Goal: Task Accomplishment & Management: Manage account settings

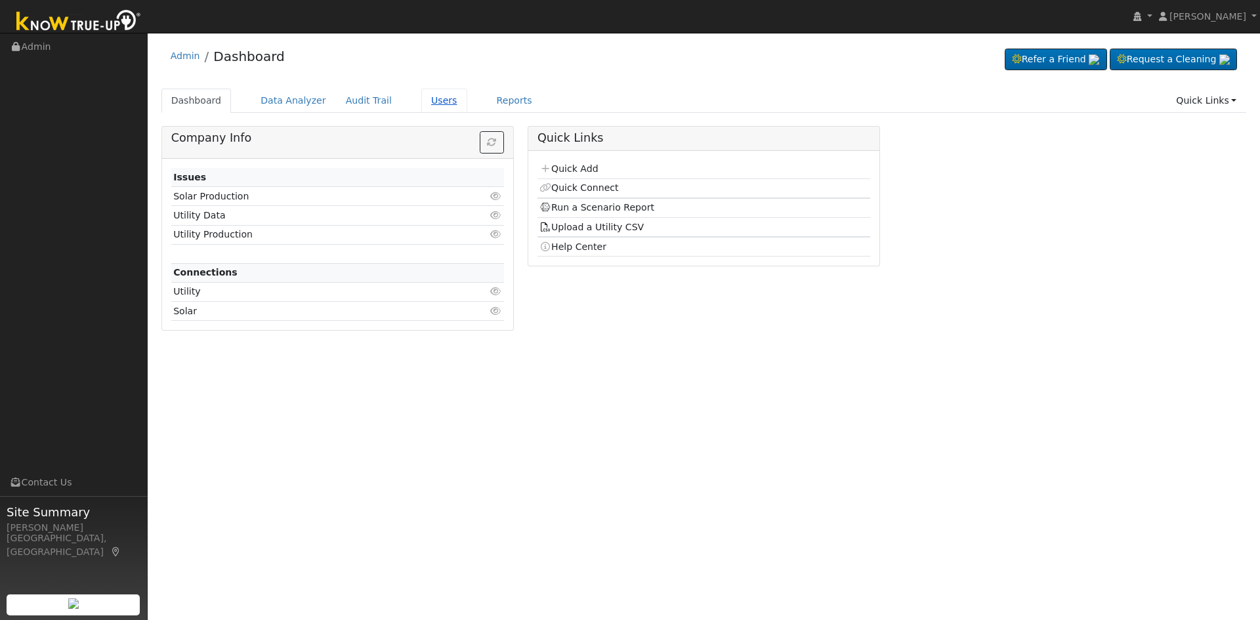
click at [421, 100] on link "Users" at bounding box center [444, 101] width 46 height 24
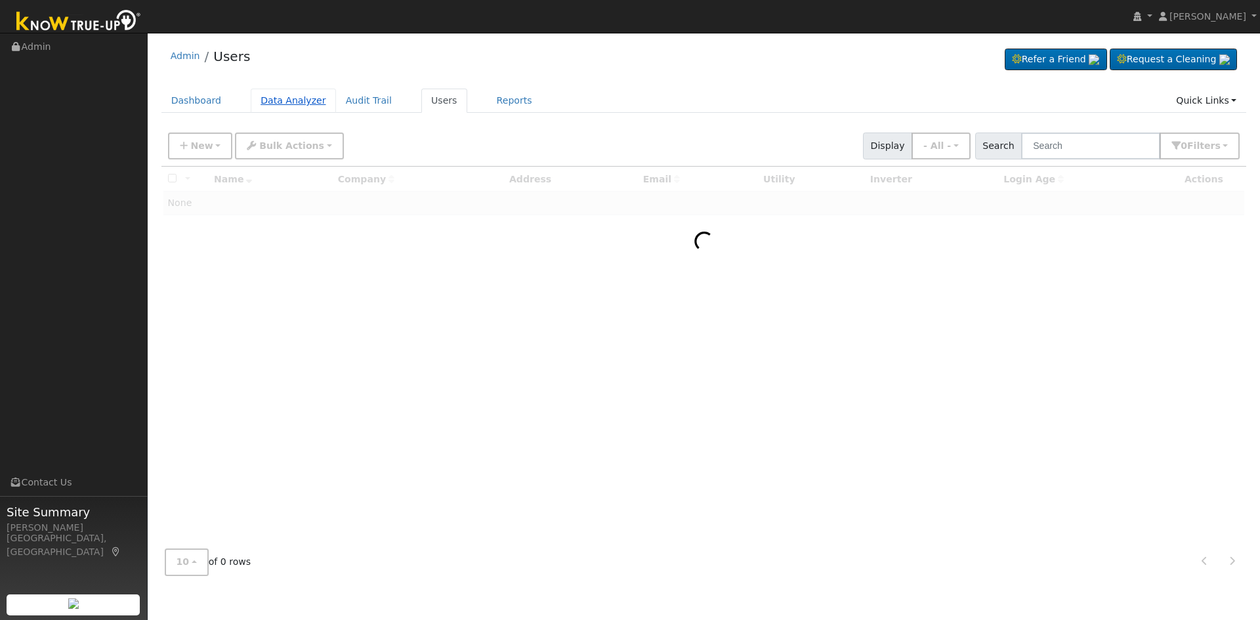
click at [308, 102] on link "Data Analyzer" at bounding box center [293, 101] width 85 height 24
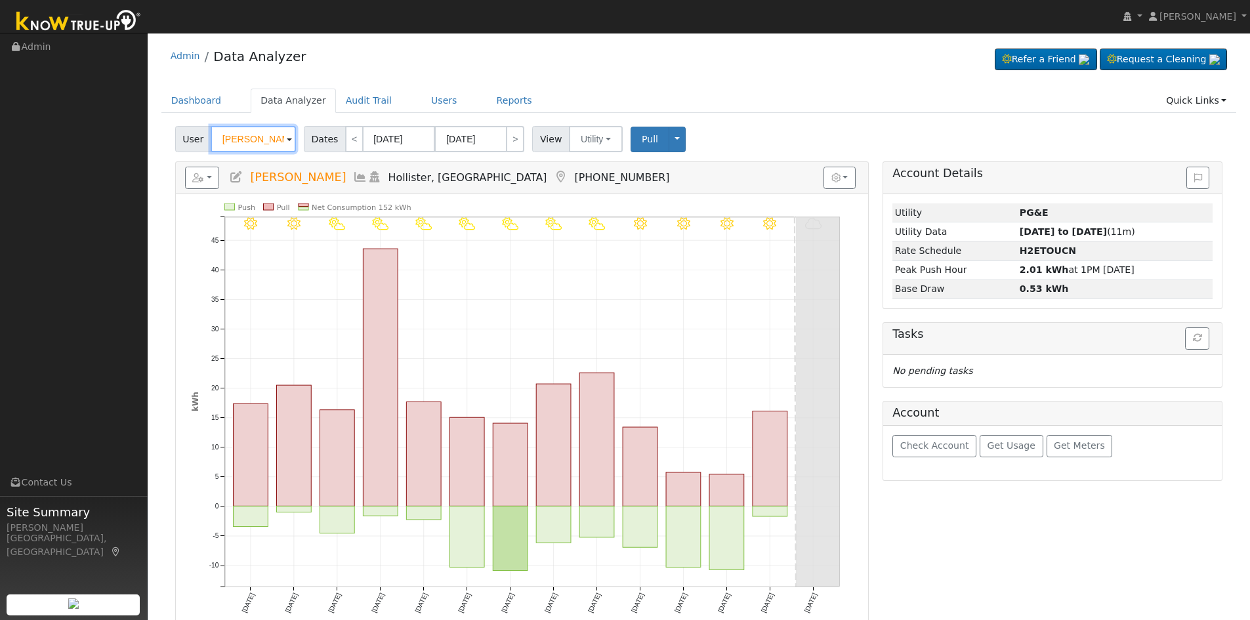
click at [262, 144] on input "[PERSON_NAME]" at bounding box center [253, 139] width 85 height 26
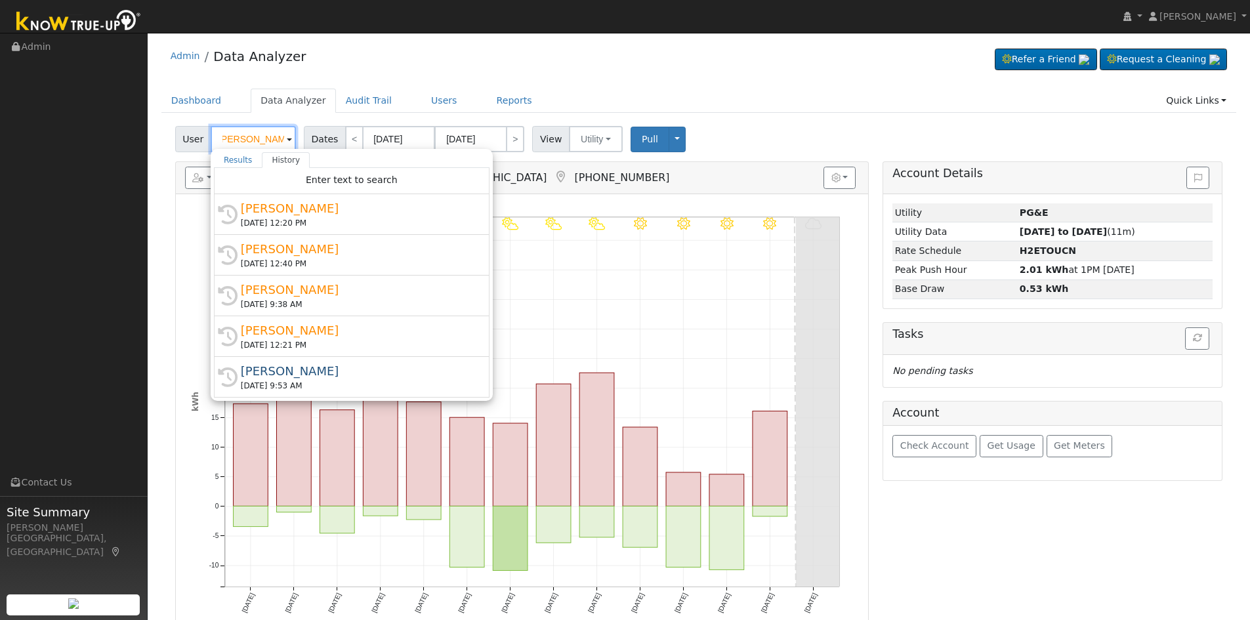
scroll to position [0, 7]
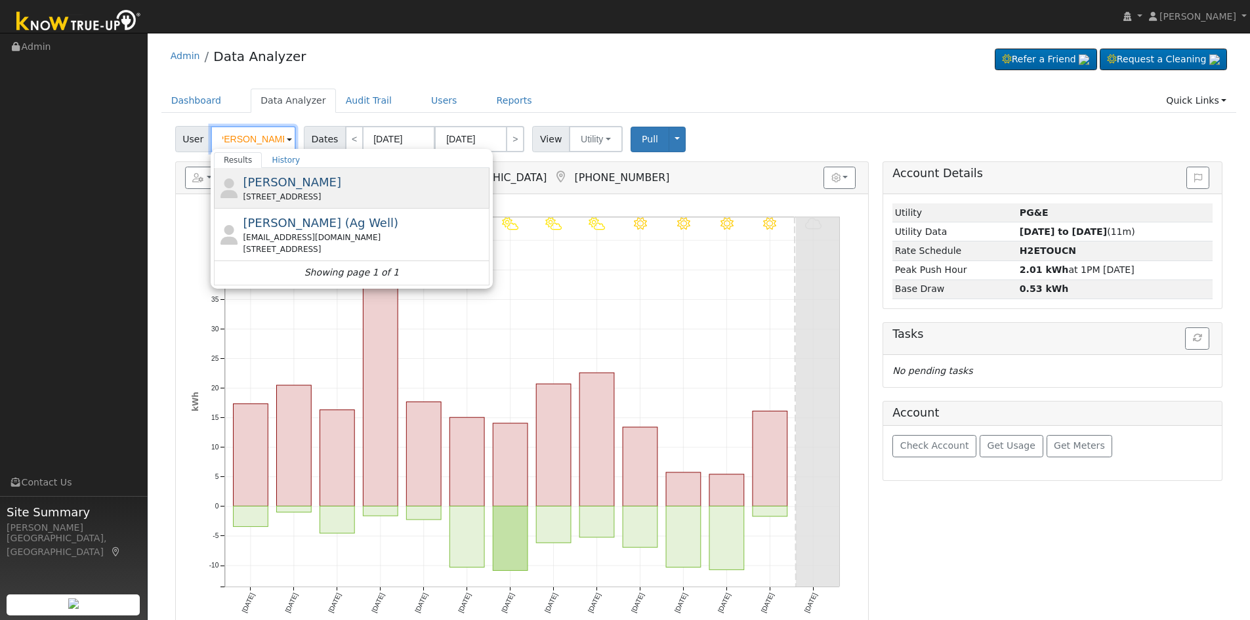
type input "[PERSON_NAME]"
click at [301, 187] on span "[PERSON_NAME]" at bounding box center [292, 182] width 98 height 14
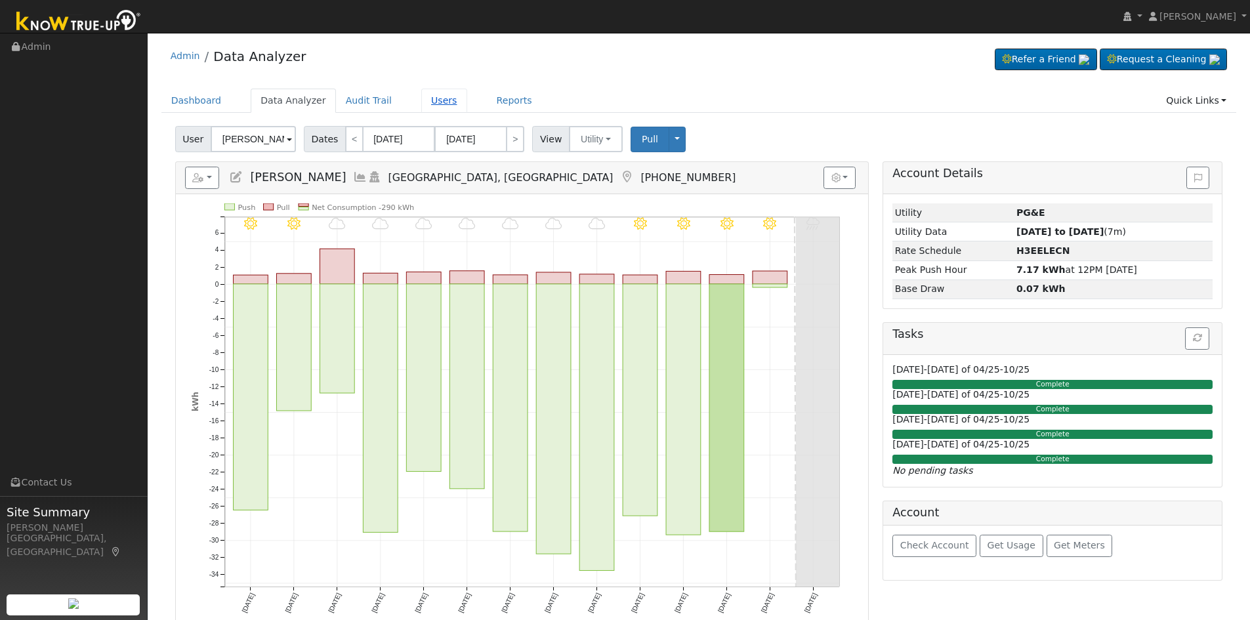
click at [421, 102] on link "Users" at bounding box center [444, 101] width 46 height 24
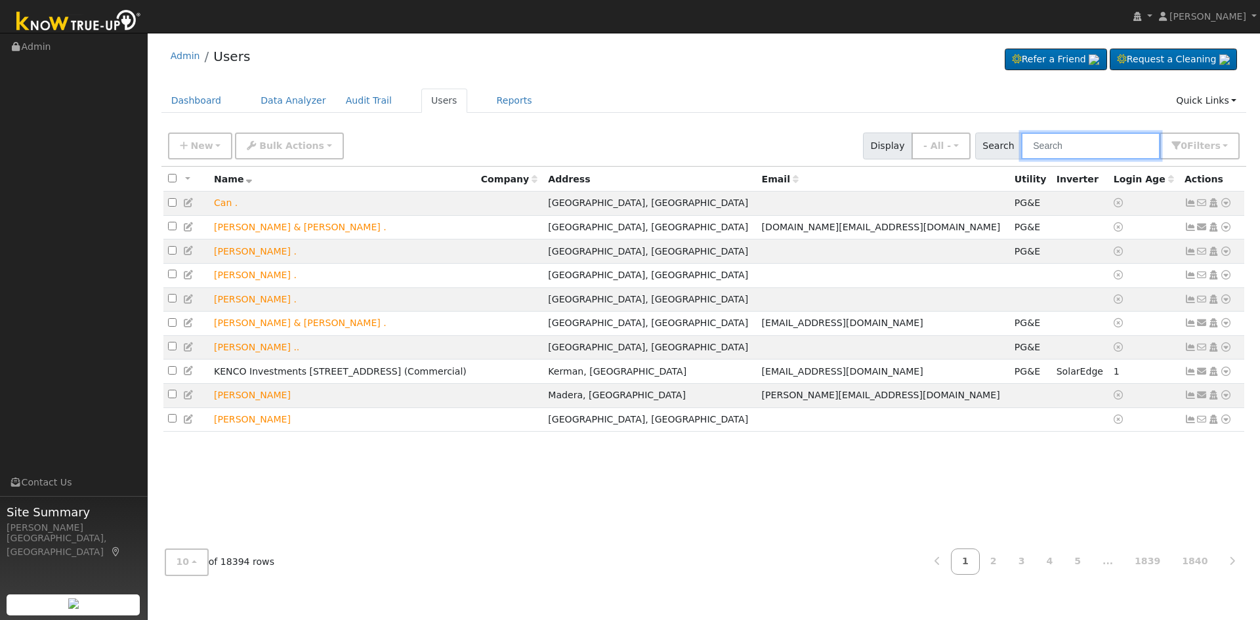
click at [1092, 146] on input "text" at bounding box center [1090, 146] width 139 height 27
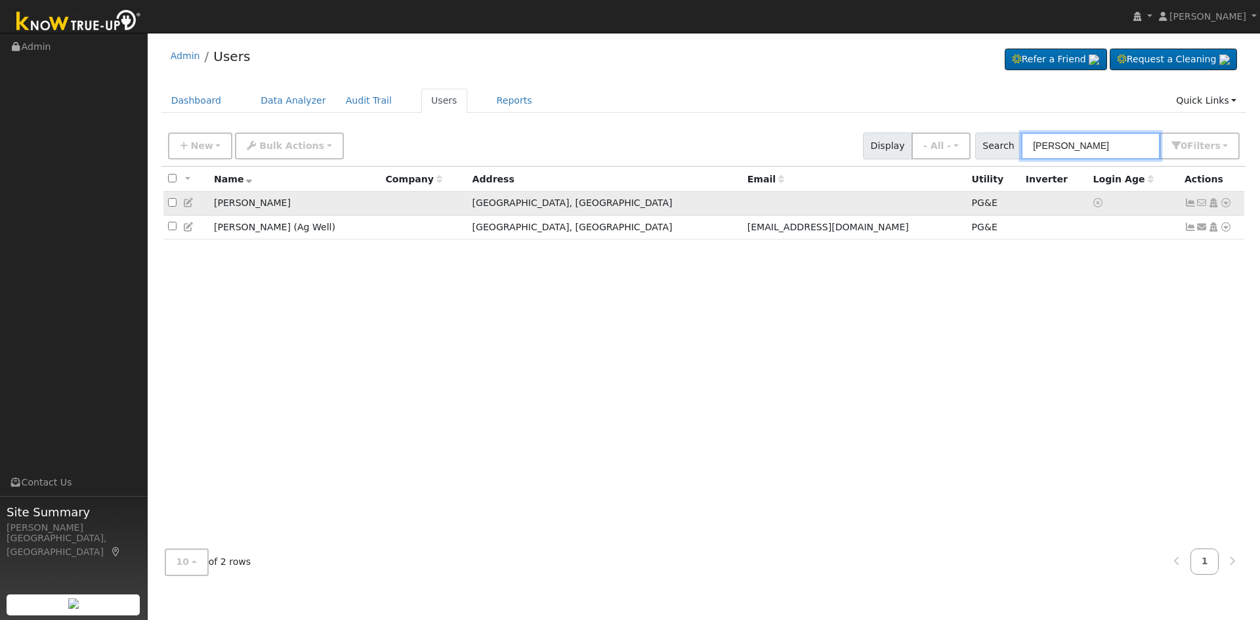
type input "[PERSON_NAME]"
click at [1216, 208] on link at bounding box center [1214, 203] width 12 height 11
